Goal: Use online tool/utility: Use online tool/utility

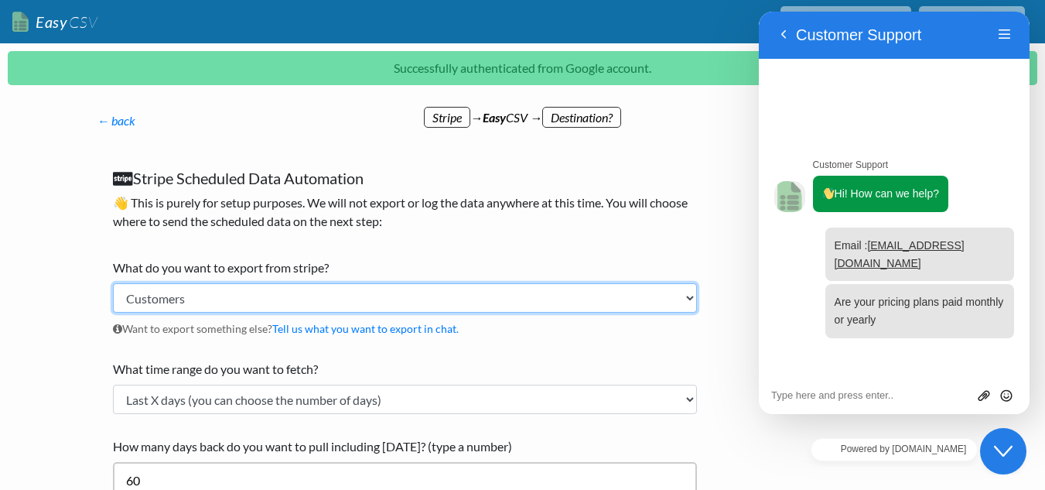
click at [689, 296] on select "Customers Payments Invoices Refunds Subscriptions (All) Subscriptions (Active O…" at bounding box center [405, 297] width 584 height 29
select select "invoices"
click at [113, 283] on select "Customers Payments Invoices Refunds Subscriptions (All) Subscriptions (Active O…" at bounding box center [405, 297] width 584 height 29
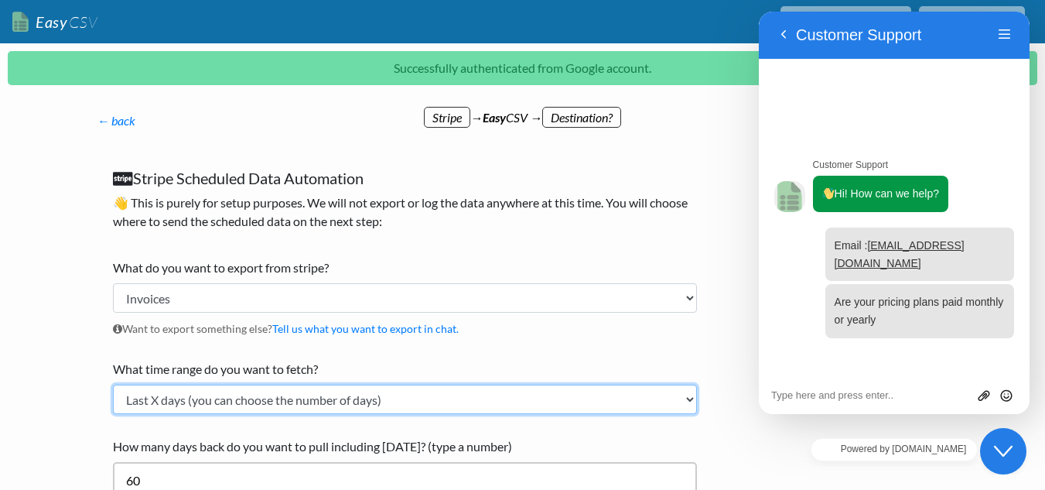
click at [690, 398] on select "Current Month Previous Month Today Yesterday Last X days (you can choose the nu…" at bounding box center [405, 399] width 584 height 29
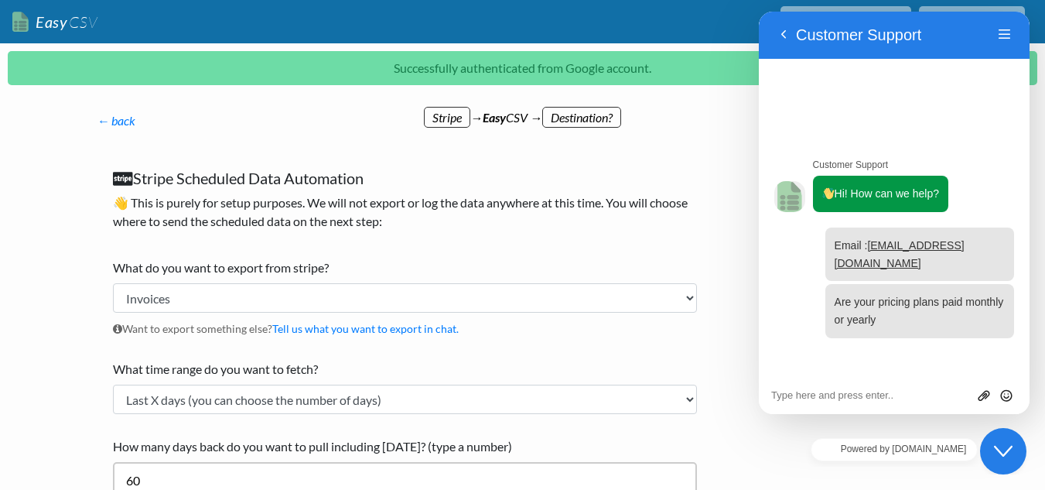
click at [1007, 453] on icon "Chat widget" at bounding box center [1003, 451] width 19 height 11
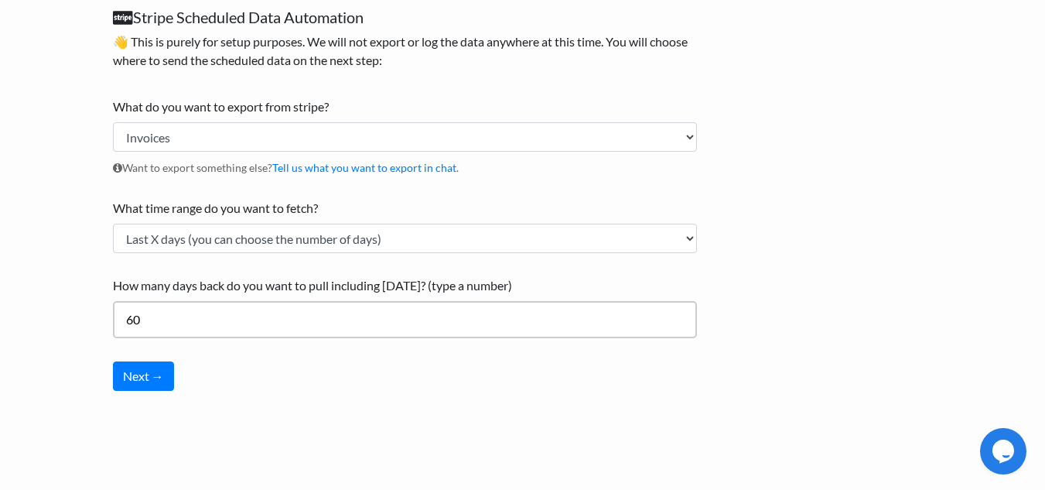
scroll to position [144, 0]
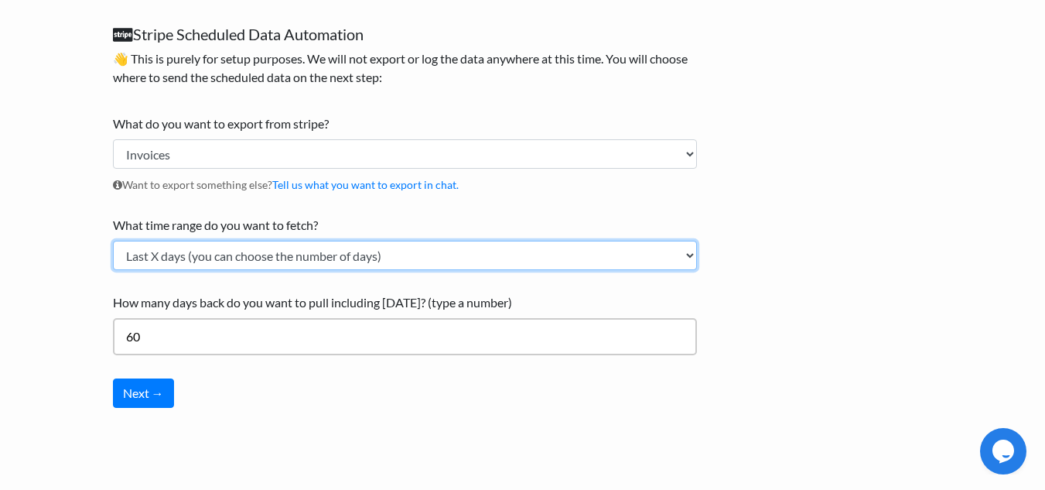
click at [693, 254] on select "Current Month Previous Month Today Yesterday Last X days (you can choose the nu…" at bounding box center [405, 255] width 584 height 29
select select "all_time"
click at [113, 270] on select "Current Month Previous Month Today Yesterday Last X days (you can choose the nu…" at bounding box center [405, 255] width 584 height 29
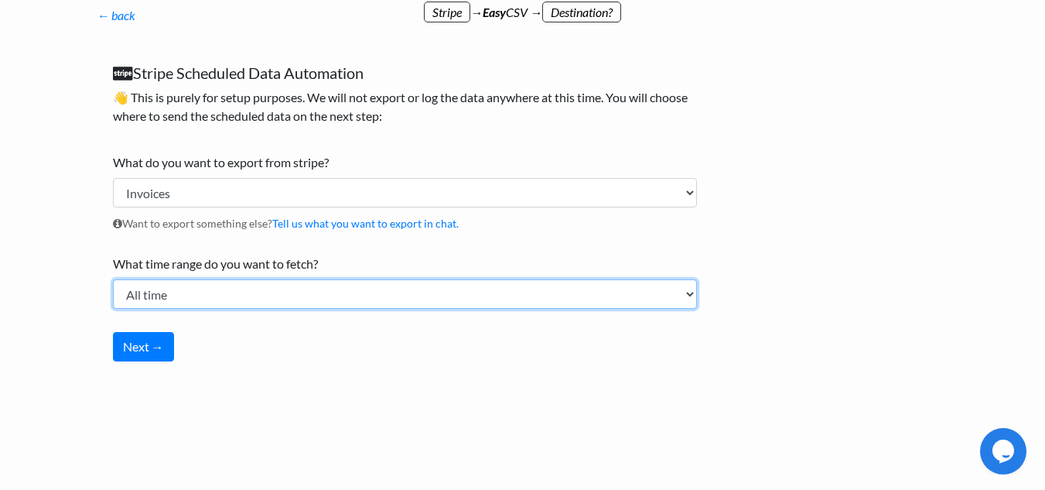
scroll to position [105, 0]
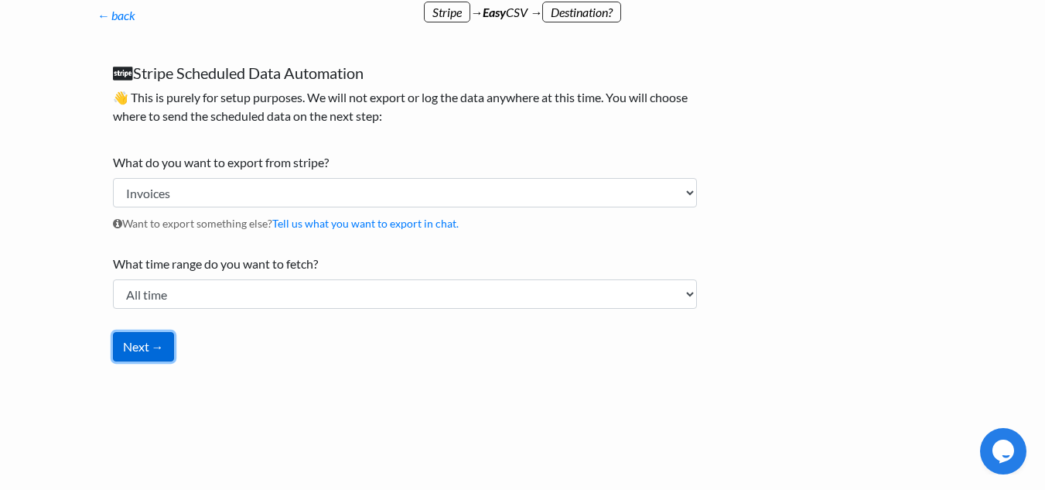
click at [137, 351] on button "Next →" at bounding box center [143, 346] width 61 height 29
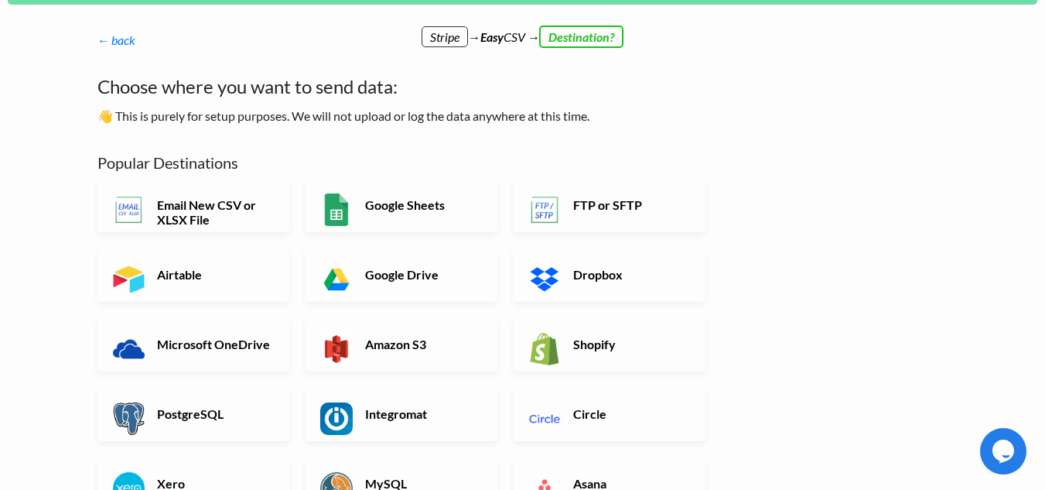
scroll to position [60, 0]
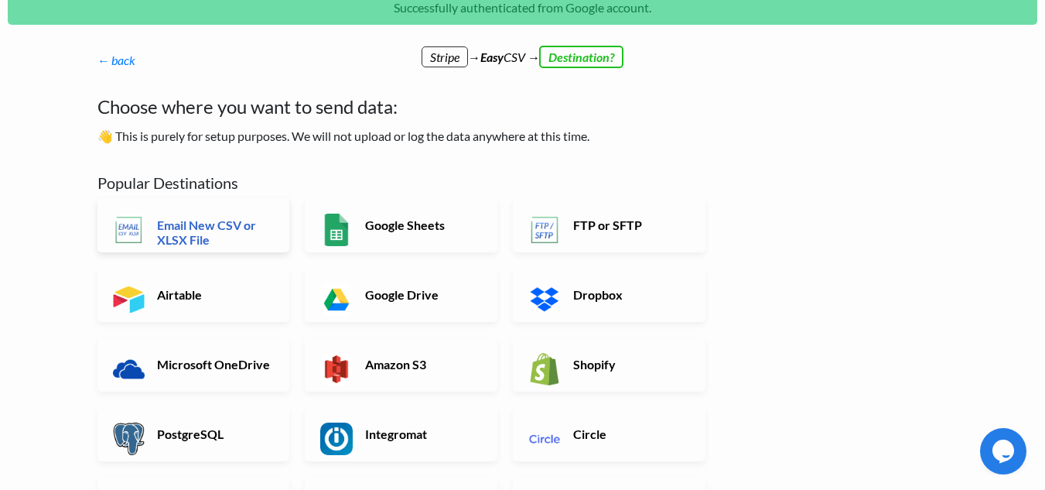
click at [248, 231] on h6 "Email New CSV or XLSX File" at bounding box center [213, 231] width 121 height 29
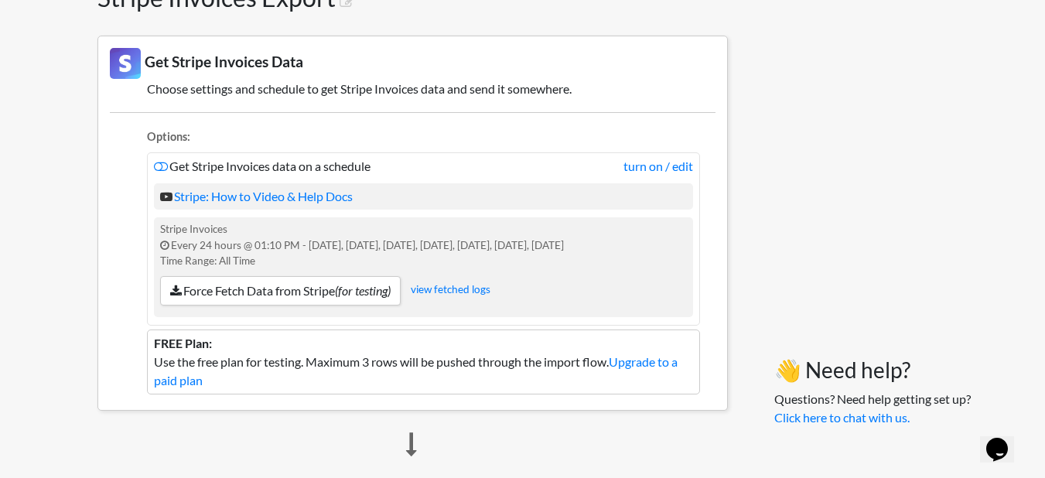
scroll to position [269, 0]
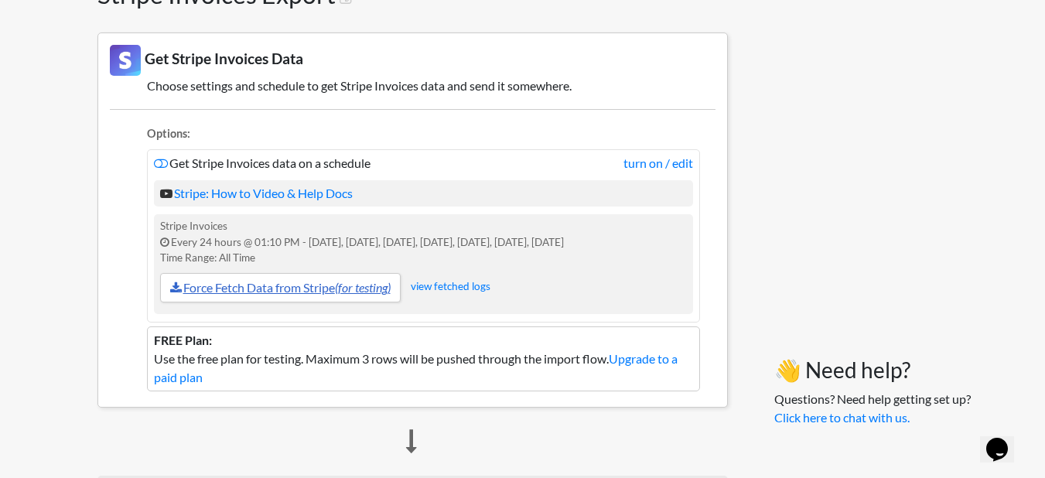
click at [360, 287] on icon "(for testing)" at bounding box center [363, 287] width 56 height 15
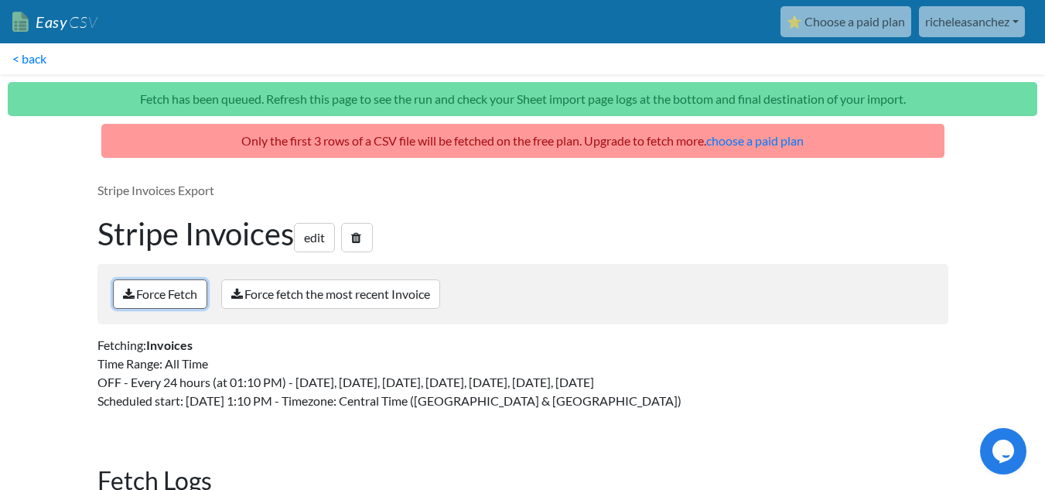
click at [159, 299] on link "Force Fetch" at bounding box center [160, 293] width 94 height 29
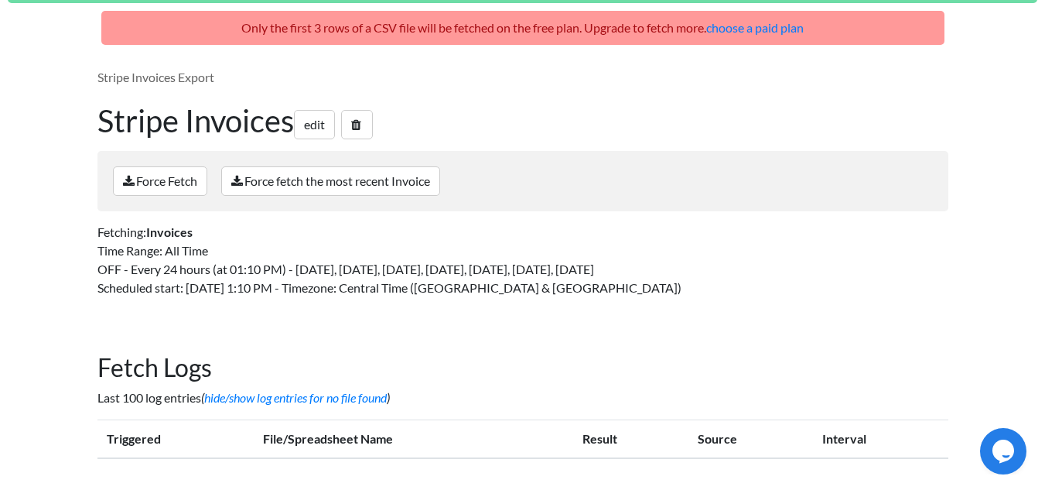
scroll to position [122, 0]
